Goal: Task Accomplishment & Management: Use online tool/utility

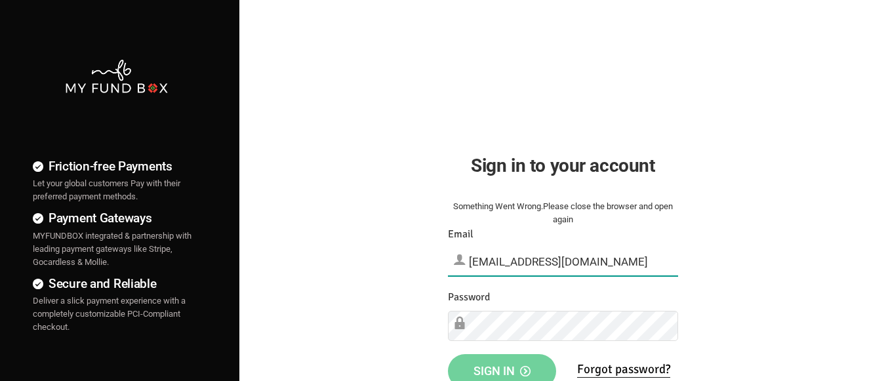
type input "[EMAIL_ADDRESS][DOMAIN_NAME]"
click at [502, 366] on span "Sign in" at bounding box center [501, 371] width 57 height 14
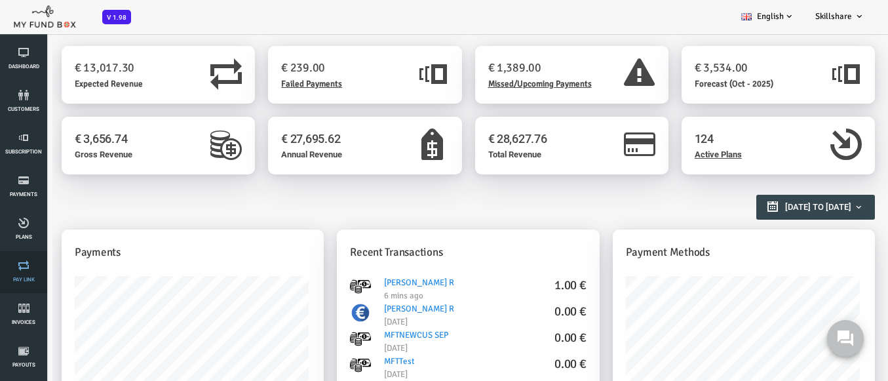
click at [24, 272] on link "Pay Link" at bounding box center [23, 272] width 39 height 42
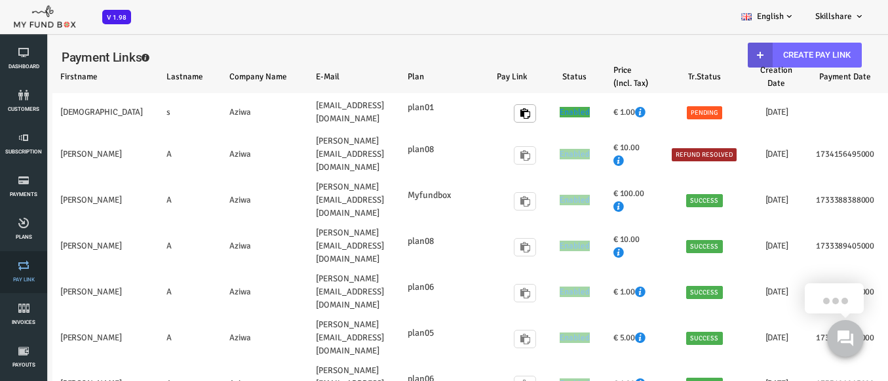
select select "100"
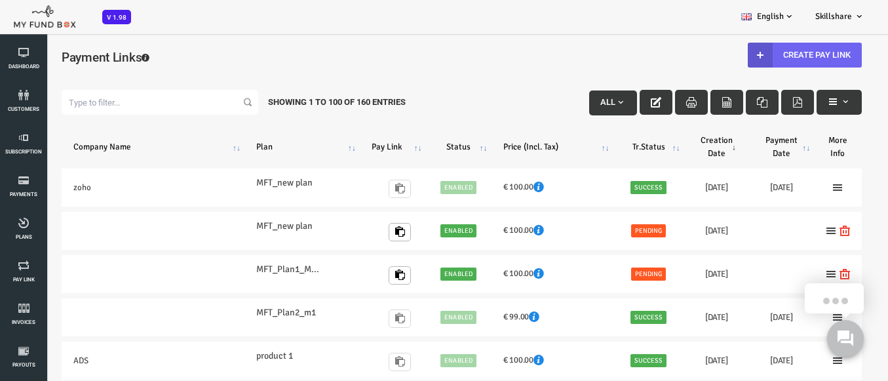
click at [760, 54] on link "Create Pay Link" at bounding box center [770, 55] width 114 height 25
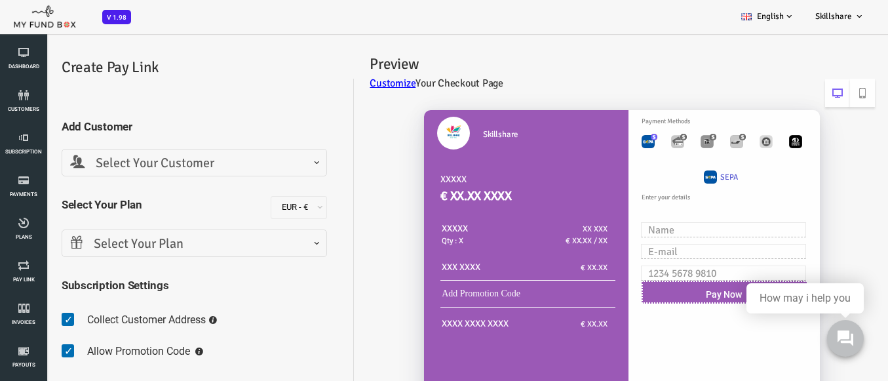
click at [157, 163] on span "Select Your Customer" at bounding box center [159, 163] width 248 height 20
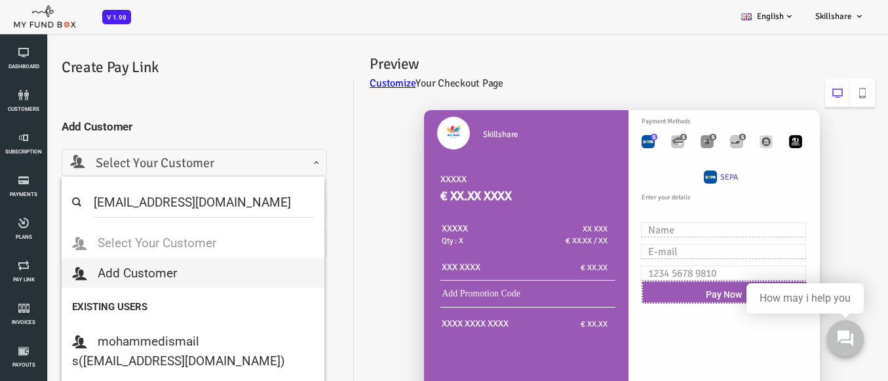
select select "[EMAIL_ADDRESS][DOMAIN_NAME]"
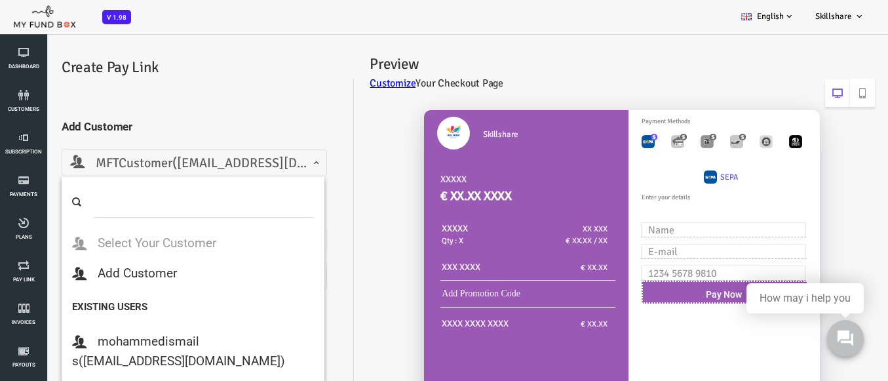
click at [282, 164] on span "MFTCustomer([EMAIL_ADDRESS][DOMAIN_NAME])" at bounding box center [159, 163] width 266 height 28
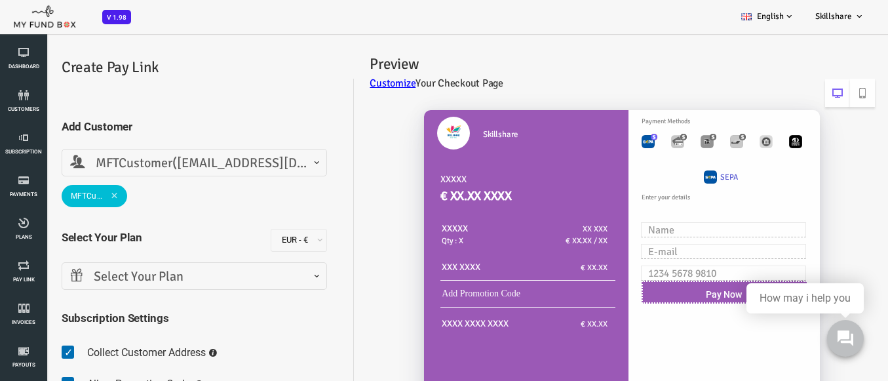
click at [334, 204] on div "Skillshare XXXXX € XX.XX XXXX XXXXX Qty : X XX XXX € XX.XX / XX XXX XXXX € XX.XX" at bounding box center [579, 328] width 521 height 463
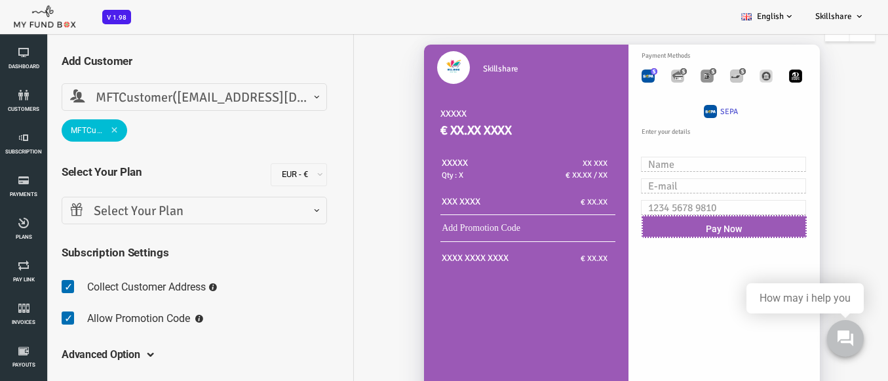
click at [249, 208] on span "Select Your Plan" at bounding box center [159, 211] width 248 height 20
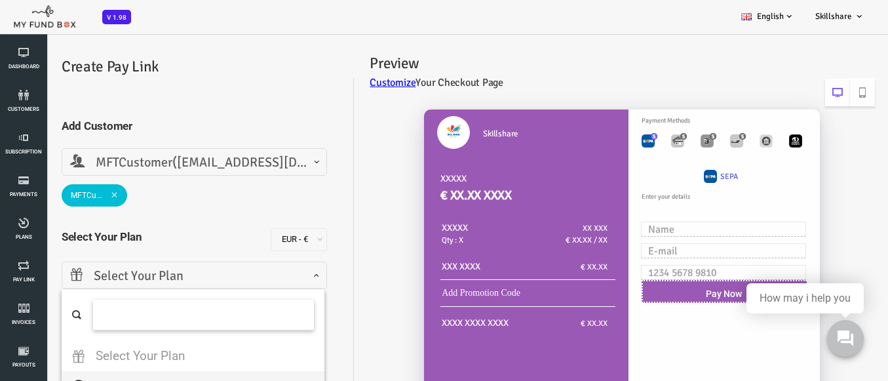
scroll to position [0, 0]
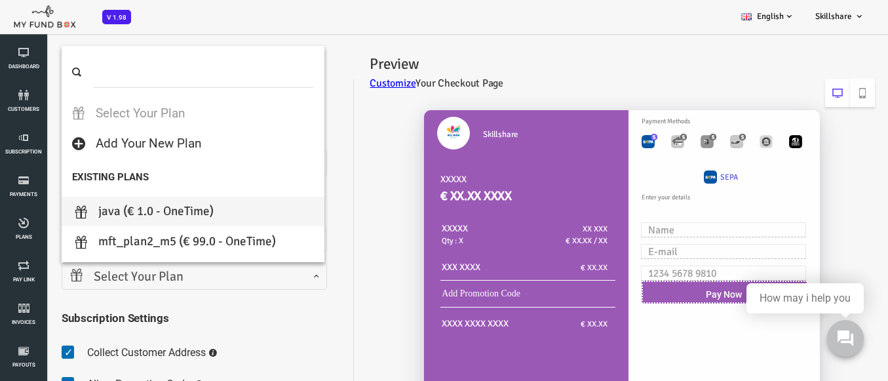
click at [405, 192] on h2 "€ XX.XX XXXX" at bounding box center [499, 196] width 188 height 19
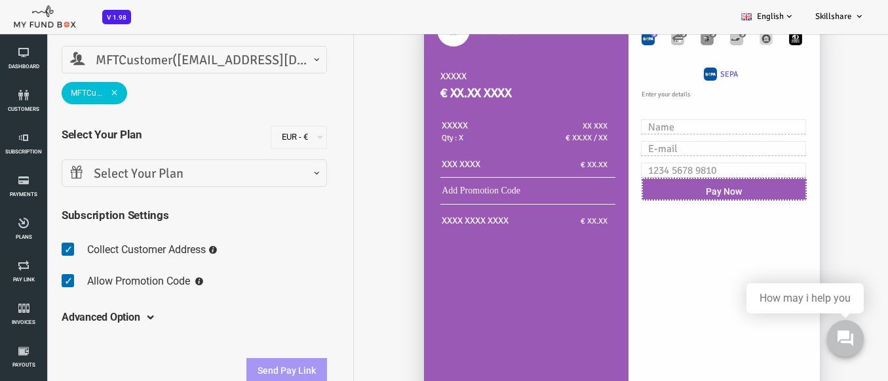
scroll to position [131, 0]
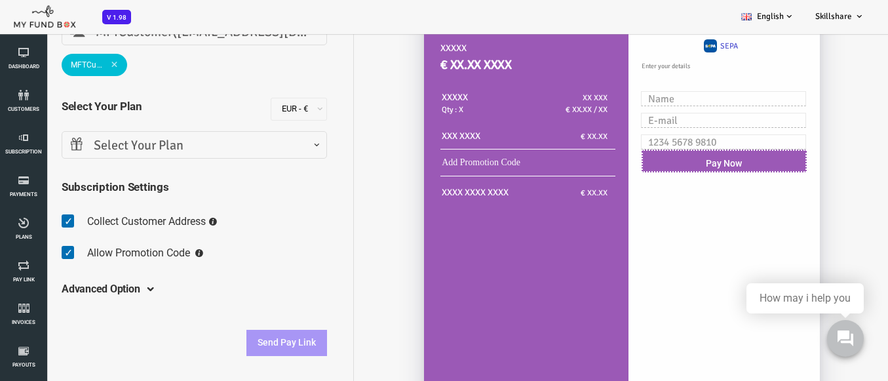
click at [148, 157] on span "Select Your Plan" at bounding box center [159, 145] width 266 height 28
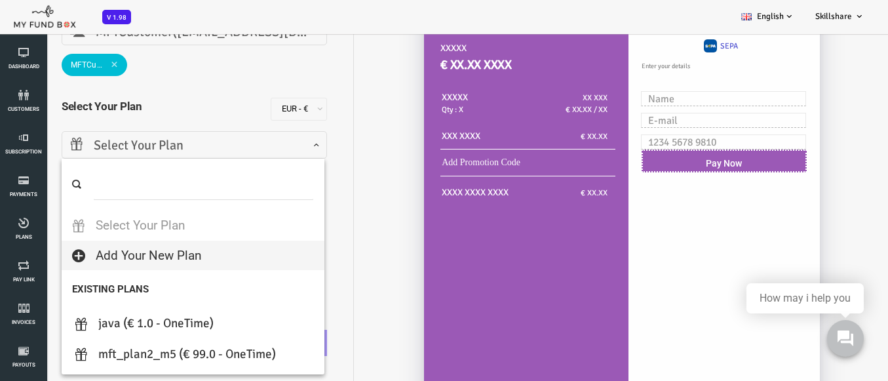
click at [347, 231] on div "Skillshare XXXXX € XX.XX XXXX XXXXX Qty : X XX XXX € XX.XX / XX XXX XXXX € XX.XX" at bounding box center [579, 197] width 521 height 463
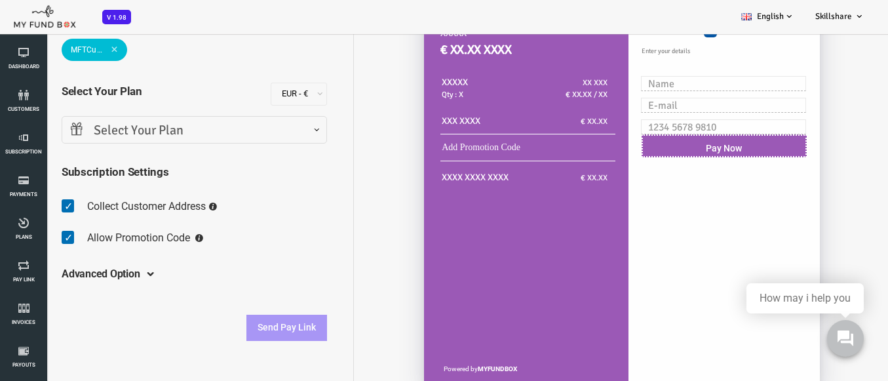
scroll to position [159, 0]
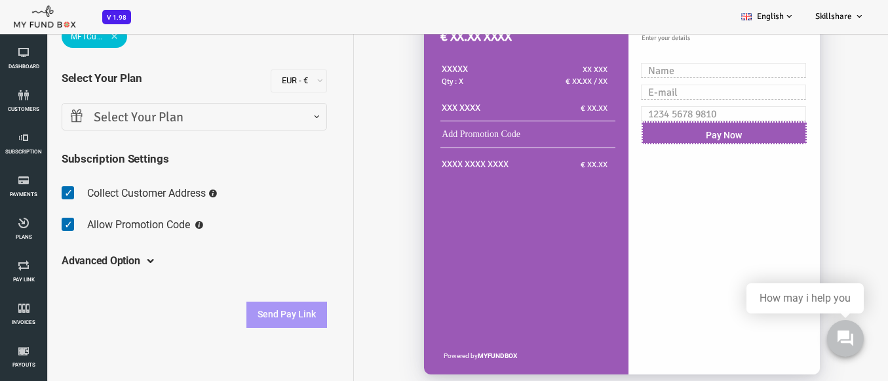
click at [136, 124] on span "Select Your Plan" at bounding box center [159, 118] width 248 height 20
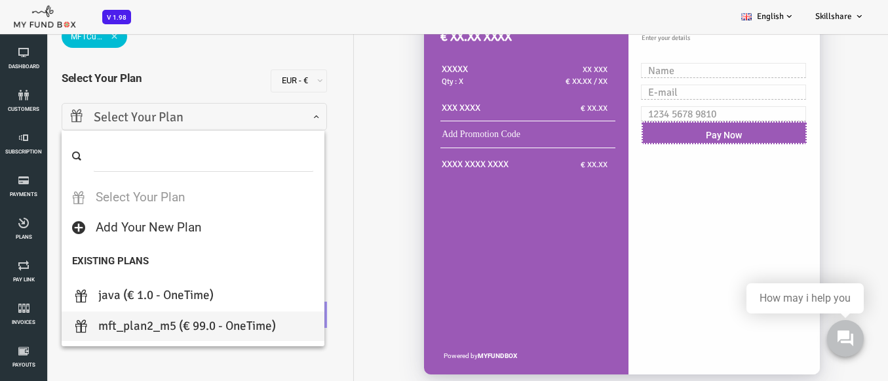
select select "MFT_Plan2_m5"
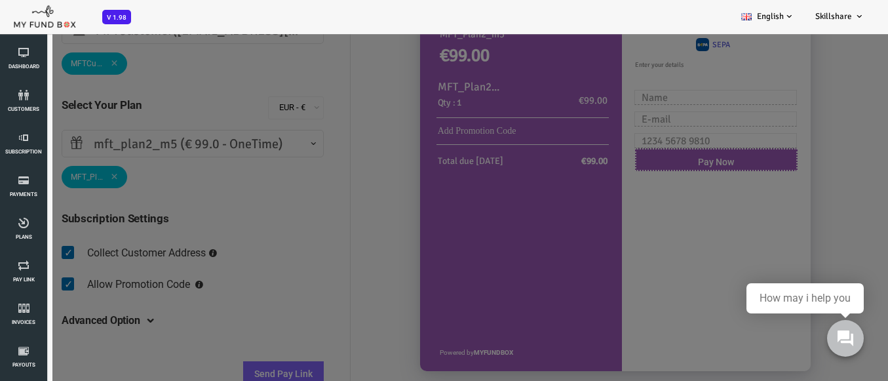
scroll to position [100, 0]
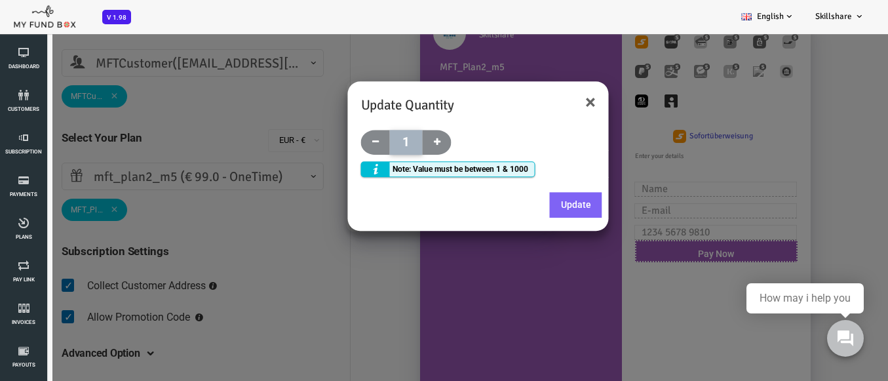
click at [548, 95] on h6 "Update Quantity" at bounding box center [443, 105] width 235 height 21
click at [553, 103] on button "×" at bounding box center [555, 102] width 10 height 20
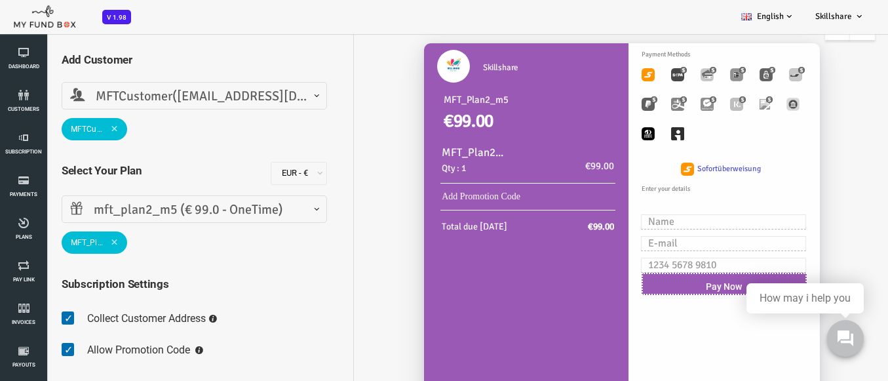
scroll to position [132, 0]
